Goal: Transaction & Acquisition: Book appointment/travel/reservation

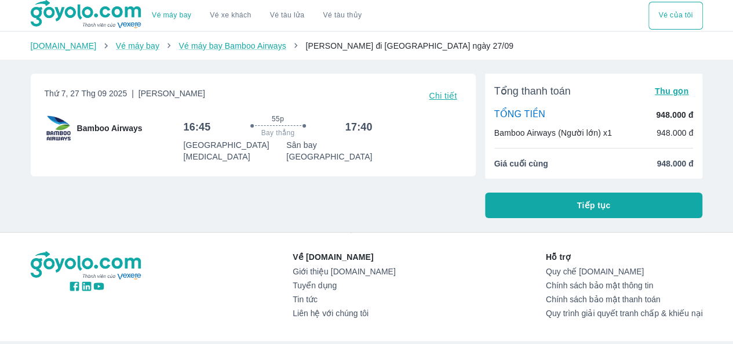
click at [443, 97] on span "Chi tiết" at bounding box center [443, 95] width 28 height 9
